Goal: Transaction & Acquisition: Download file/media

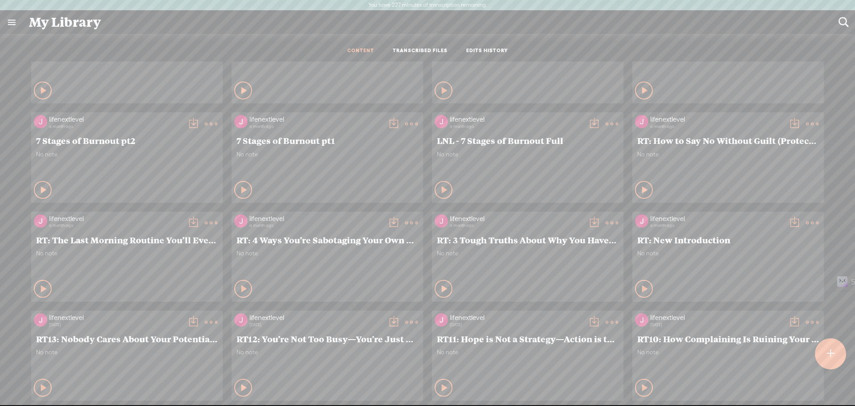
scroll to position [60, 0]
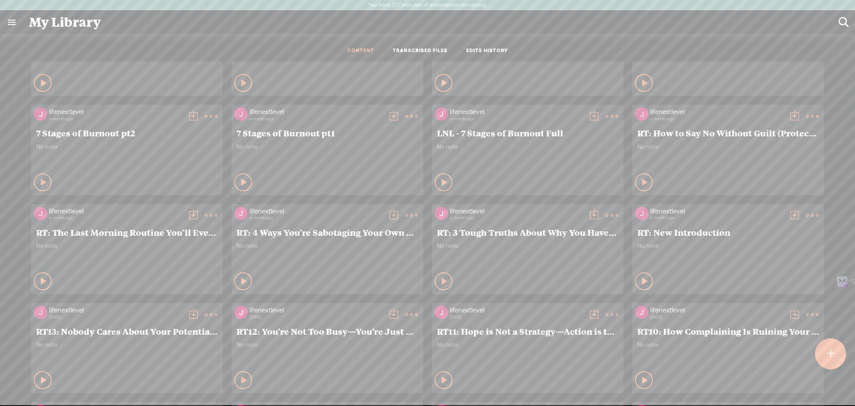
click at [588, 212] on t at bounding box center [594, 215] width 12 height 12
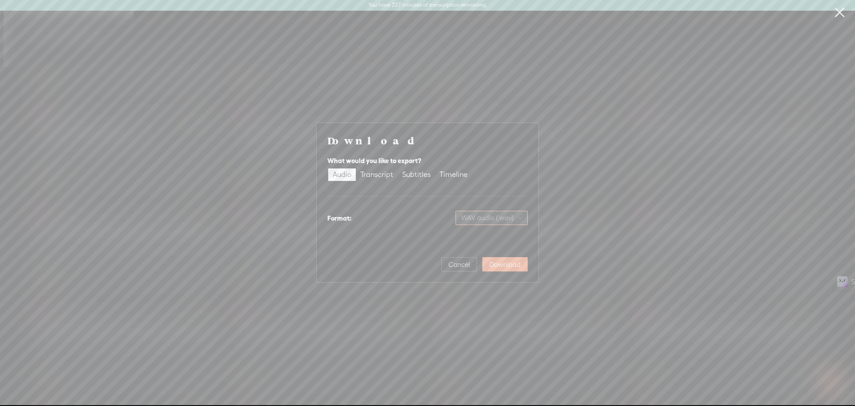
click at [482, 217] on span "WAV audio (.wav)" at bounding box center [491, 217] width 61 height 13
click at [487, 238] on div "MP3 audio (.mp3)" at bounding box center [484, 236] width 73 height 9
click at [513, 269] on button "Download" at bounding box center [504, 264] width 45 height 14
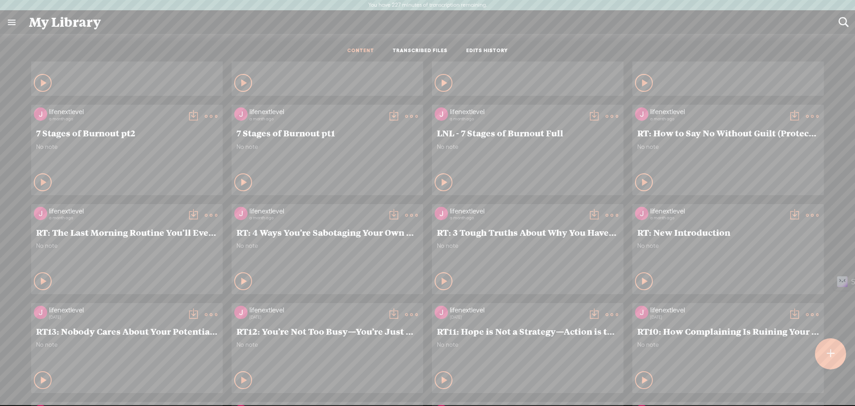
click at [391, 213] on t at bounding box center [393, 215] width 12 height 12
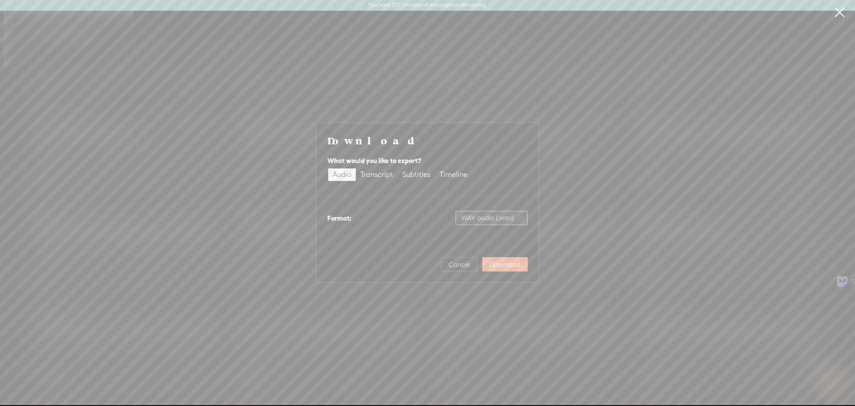
click at [506, 220] on span "WAV audio (.wav)" at bounding box center [491, 217] width 61 height 13
click at [494, 244] on div "Best for sharing, small file size" at bounding box center [484, 246] width 73 height 7
click at [514, 267] on span "Download" at bounding box center [504, 264] width 31 height 9
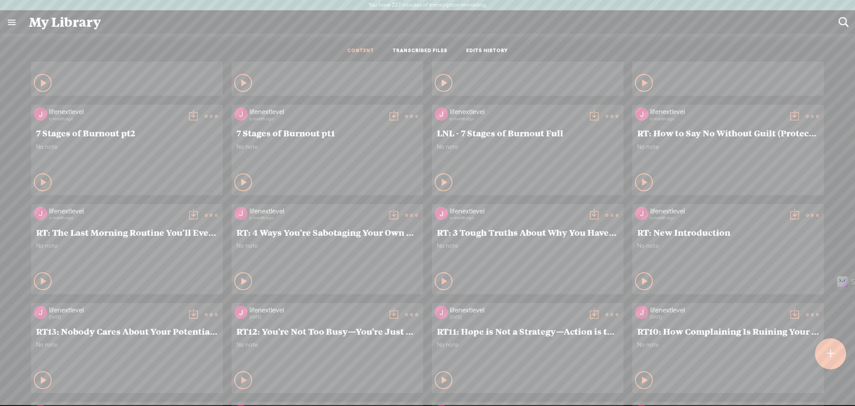
click at [187, 217] on t at bounding box center [193, 215] width 12 height 12
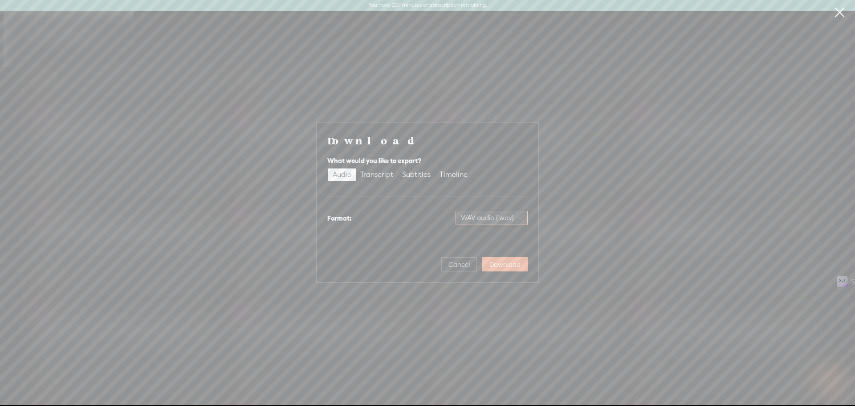
click at [479, 220] on span "WAV audio (.wav)" at bounding box center [491, 217] width 61 height 13
click at [479, 245] on div "Best for sharing, small file size" at bounding box center [484, 246] width 73 height 7
click at [503, 265] on span "Download" at bounding box center [504, 264] width 31 height 9
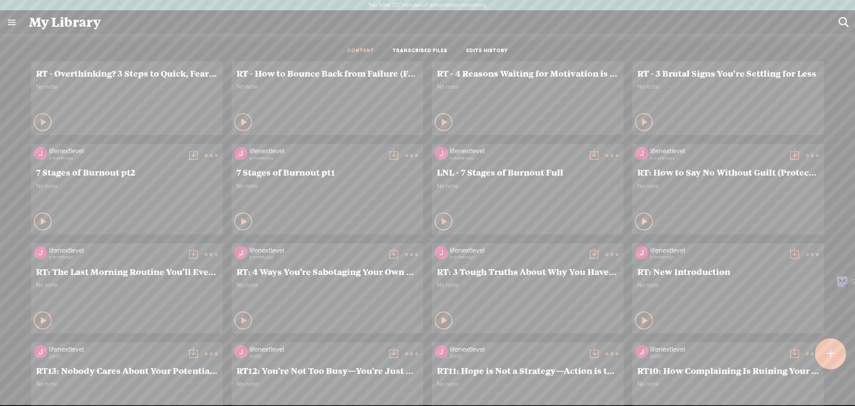
scroll to position [0, 0]
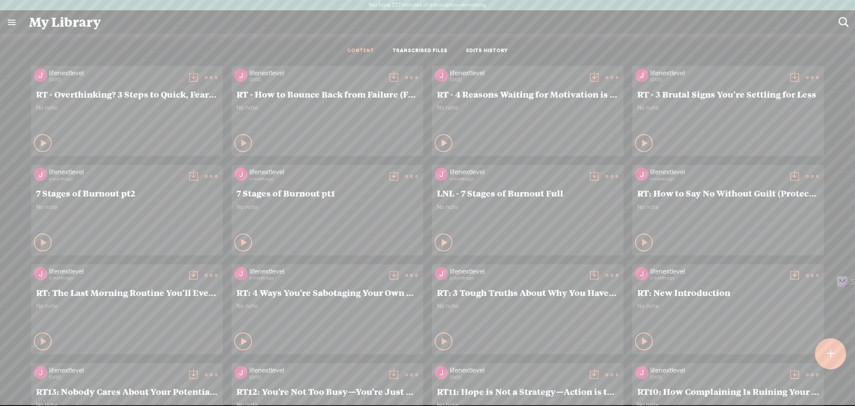
click at [792, 175] on t at bounding box center [794, 176] width 12 height 12
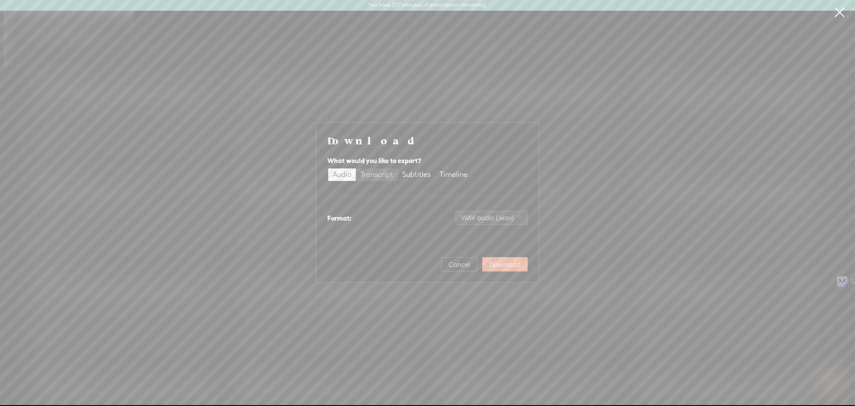
click at [380, 179] on div "Transcript" at bounding box center [376, 174] width 33 height 12
click at [356, 168] on input "Transcript" at bounding box center [356, 168] width 0 height 0
click at [346, 176] on div "Audio" at bounding box center [342, 174] width 19 height 12
click at [328, 168] on input "Audio" at bounding box center [328, 168] width 0 height 0
click at [496, 224] on span "WAV audio (.wav)" at bounding box center [491, 217] width 61 height 13
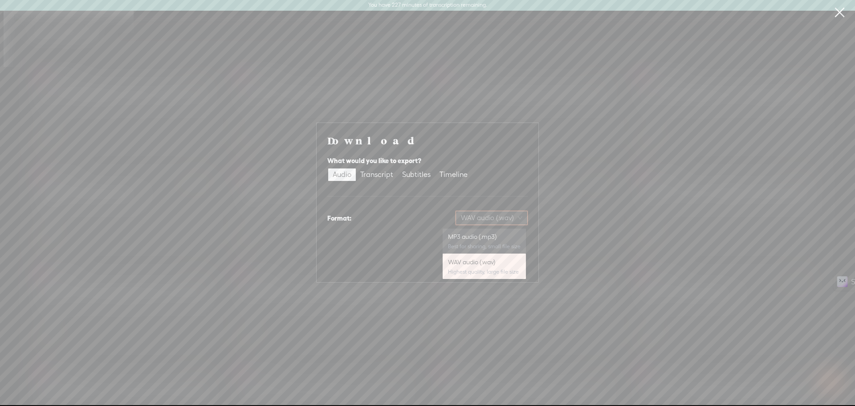
click at [493, 235] on div "MP3 audio (.mp3)" at bounding box center [484, 236] width 73 height 9
click at [505, 262] on span "Download" at bounding box center [504, 264] width 31 height 9
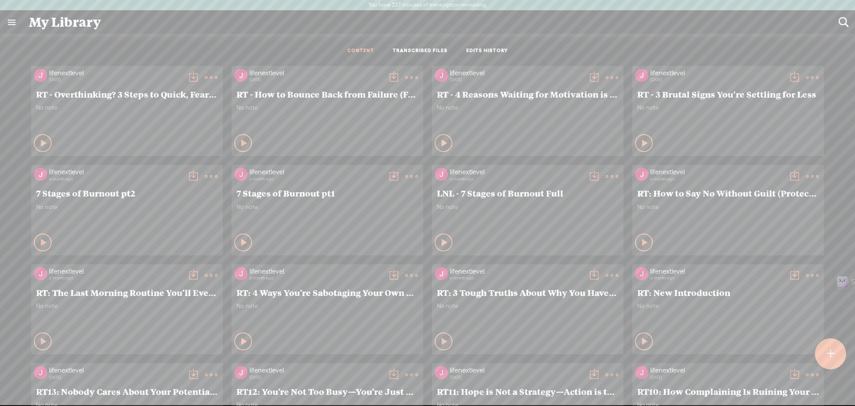
click at [788, 75] on t at bounding box center [794, 77] width 12 height 12
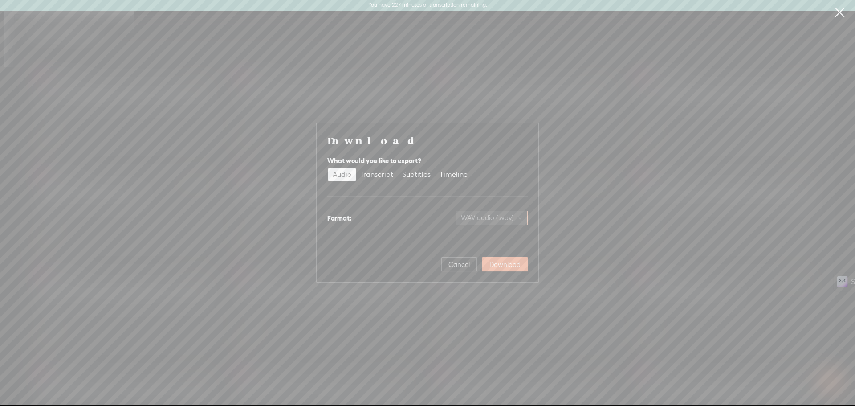
click at [484, 216] on span "WAV audio (.wav)" at bounding box center [491, 217] width 61 height 13
click at [489, 241] on div "MP3 audio (.mp3) Best for sharing, small file size" at bounding box center [484, 240] width 73 height 21
click at [502, 266] on span "Download" at bounding box center [504, 264] width 31 height 9
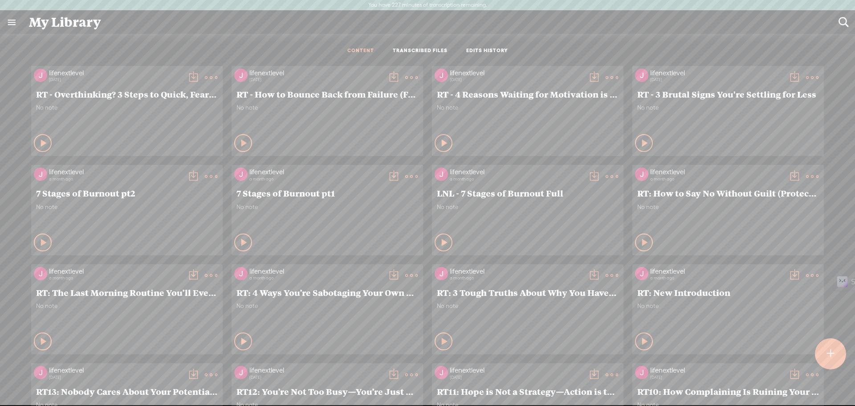
click at [593, 75] on t at bounding box center [594, 77] width 12 height 12
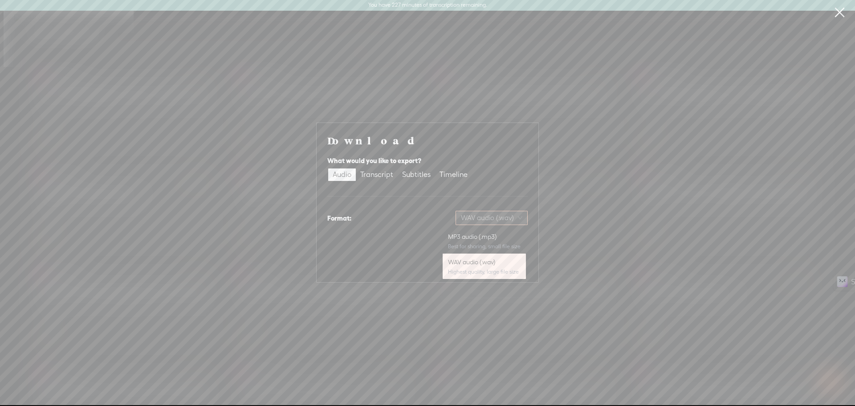
click at [491, 216] on span "WAV audio (.wav)" at bounding box center [491, 217] width 61 height 13
click at [487, 237] on div "MP3 audio (.mp3)" at bounding box center [484, 236] width 73 height 9
click at [507, 266] on span "Download" at bounding box center [504, 264] width 31 height 9
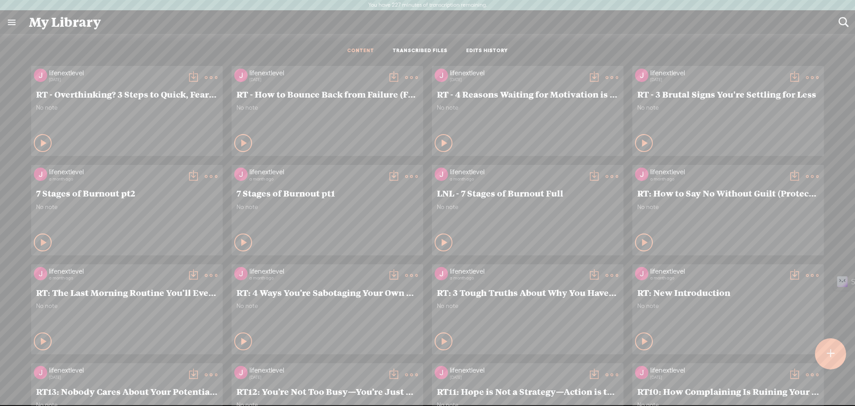
click at [391, 76] on t at bounding box center [393, 77] width 12 height 12
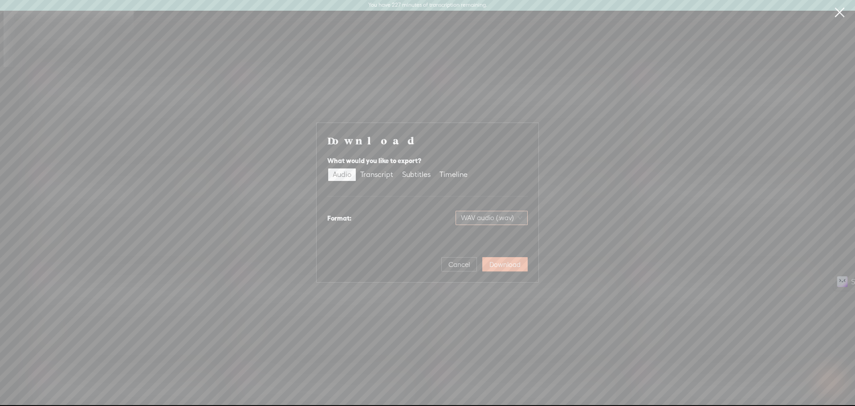
click at [492, 217] on span "WAV audio (.wav)" at bounding box center [491, 217] width 61 height 13
click at [489, 235] on div "MP3 audio (.mp3)" at bounding box center [484, 236] width 73 height 9
click at [501, 261] on span "Download" at bounding box center [504, 264] width 31 height 9
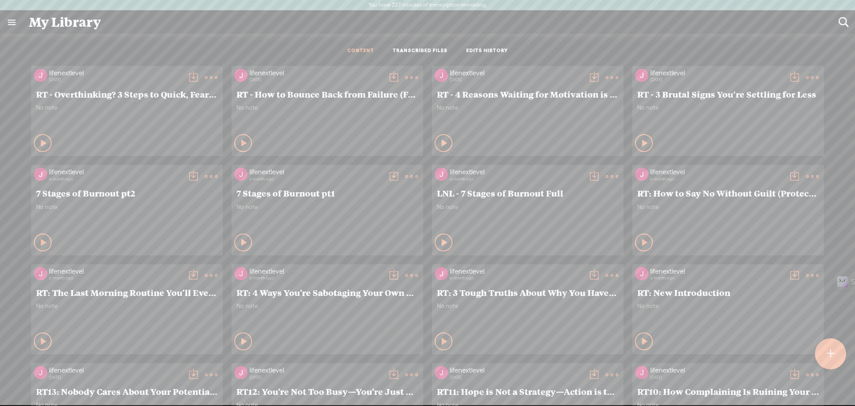
click at [190, 78] on t at bounding box center [193, 77] width 12 height 12
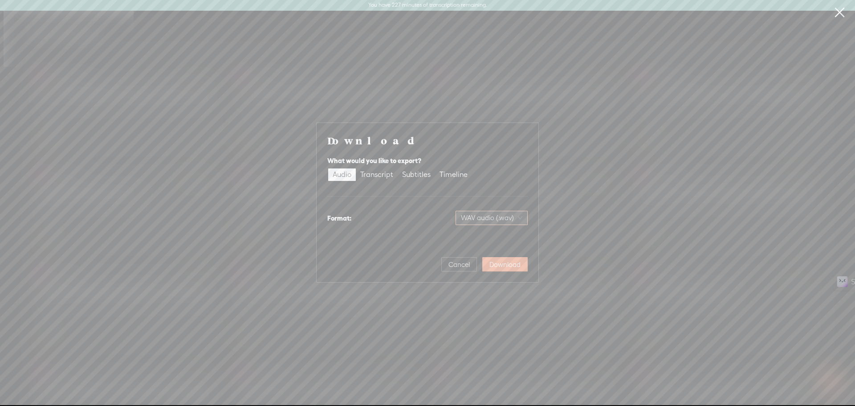
click at [525, 223] on div "WAV audio (.wav)" at bounding box center [492, 218] width 72 height 14
click at [492, 235] on div "MP3 audio (.mp3)" at bounding box center [484, 236] width 73 height 9
click at [500, 266] on span "Download" at bounding box center [504, 264] width 31 height 9
